Goal: Complete application form

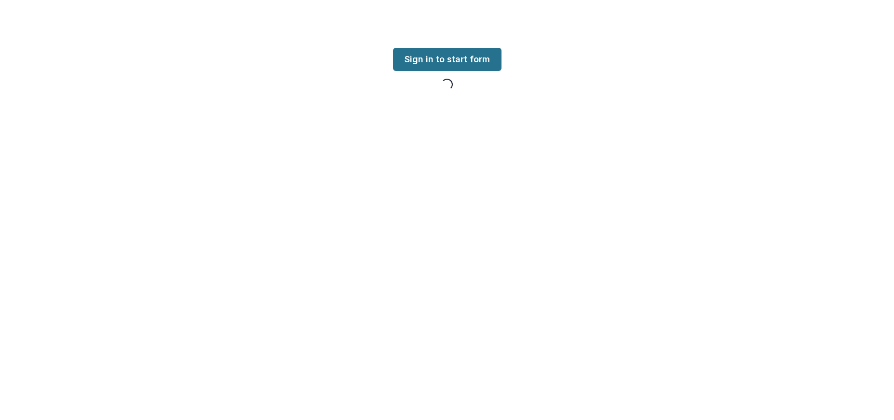
click at [477, 62] on link "Sign in to start form" at bounding box center [447, 59] width 108 height 23
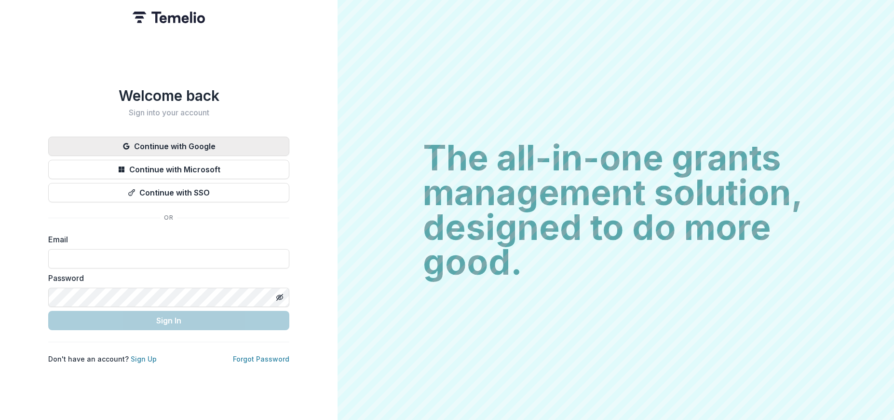
click at [177, 143] on button "Continue with Google" at bounding box center [168, 145] width 241 height 19
click at [215, 141] on button "Continue with Google" at bounding box center [168, 145] width 241 height 19
click at [177, 138] on button "Continue with Google" at bounding box center [168, 145] width 241 height 19
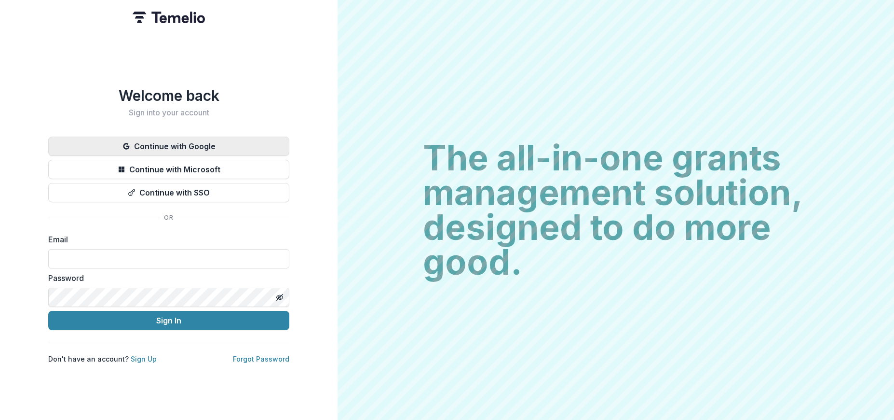
click at [188, 141] on button "Continue with Google" at bounding box center [168, 145] width 241 height 19
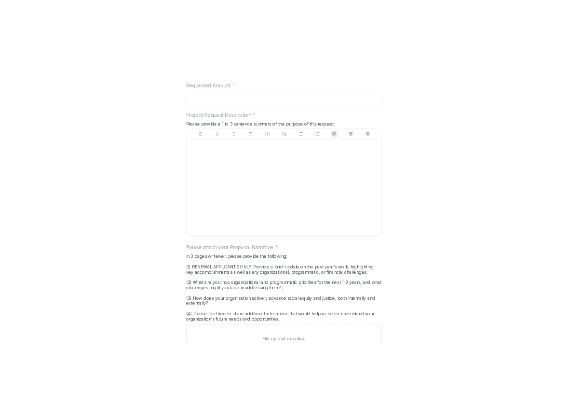
scroll to position [1175, 0]
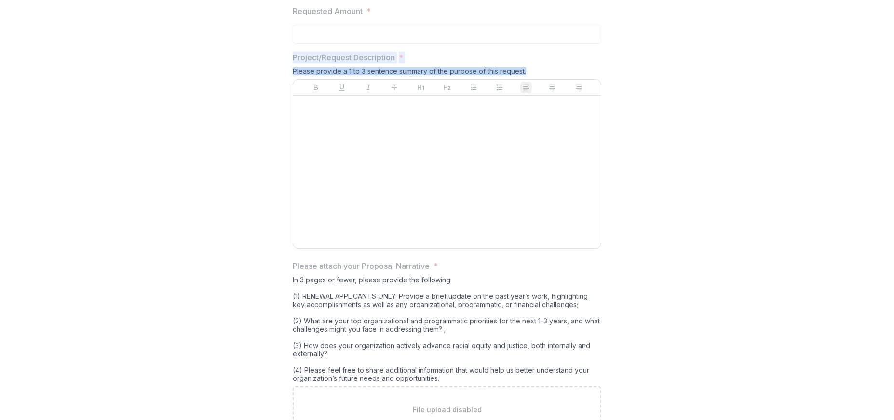
drag, startPoint x: 530, startPoint y: 159, endPoint x: 289, endPoint y: 149, distance: 241.8
click at [292, 145] on div "**********" at bounding box center [447, 17] width 324 height 2103
copy div "Project/Request Description * Please provide a 1 to 3 sentence summary of the p…"
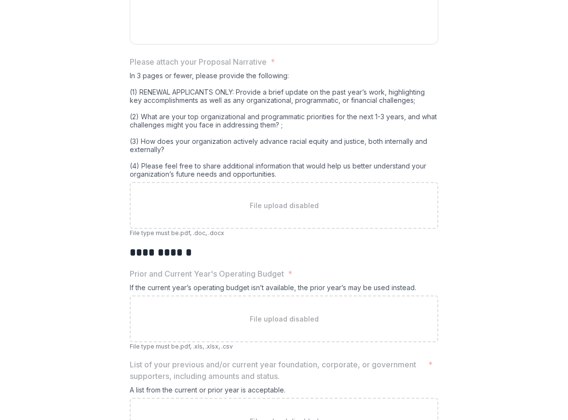
scroll to position [1378, 0]
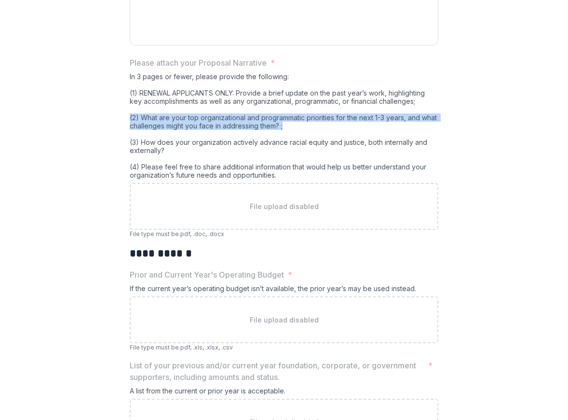
drag, startPoint x: 287, startPoint y: 218, endPoint x: 124, endPoint y: 208, distance: 162.8
copy div "(2) What are your top organizational and programmatic priorities for the next 1…"
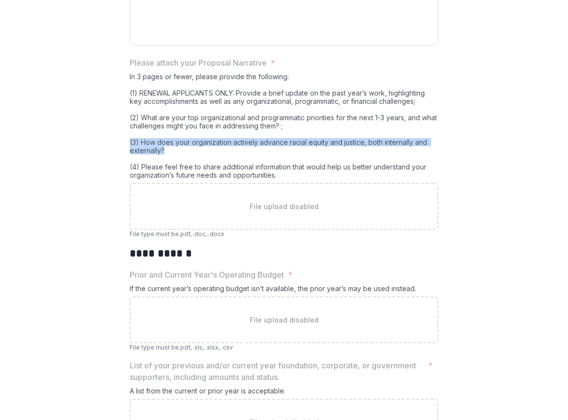
drag, startPoint x: 164, startPoint y: 243, endPoint x: 124, endPoint y: 234, distance: 40.9
copy div "(3) How does your organization actively advance racial equity and justice, both…"
drag, startPoint x: 279, startPoint y: 268, endPoint x: 127, endPoint y: 257, distance: 151.8
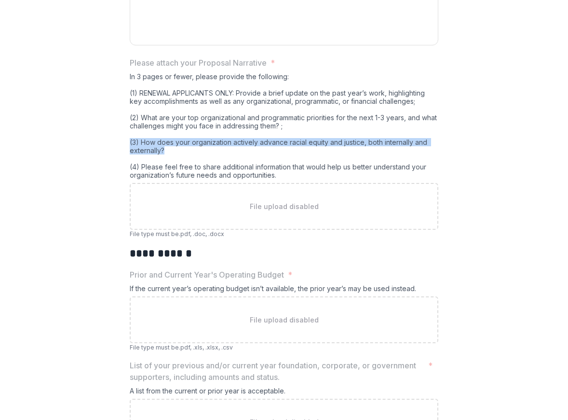
copy div "(4) Please feel free to share additional information that would help us better …"
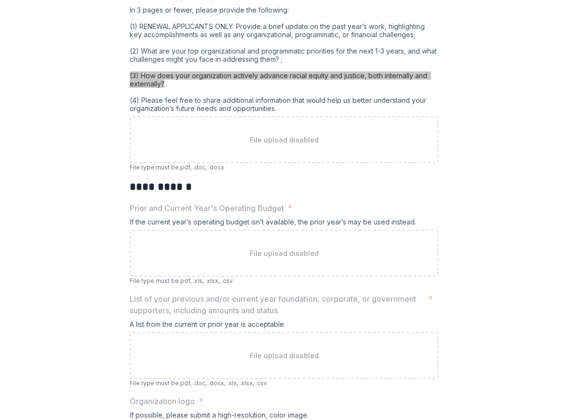
scroll to position [1446, 0]
